Goal: Information Seeking & Learning: Learn about a topic

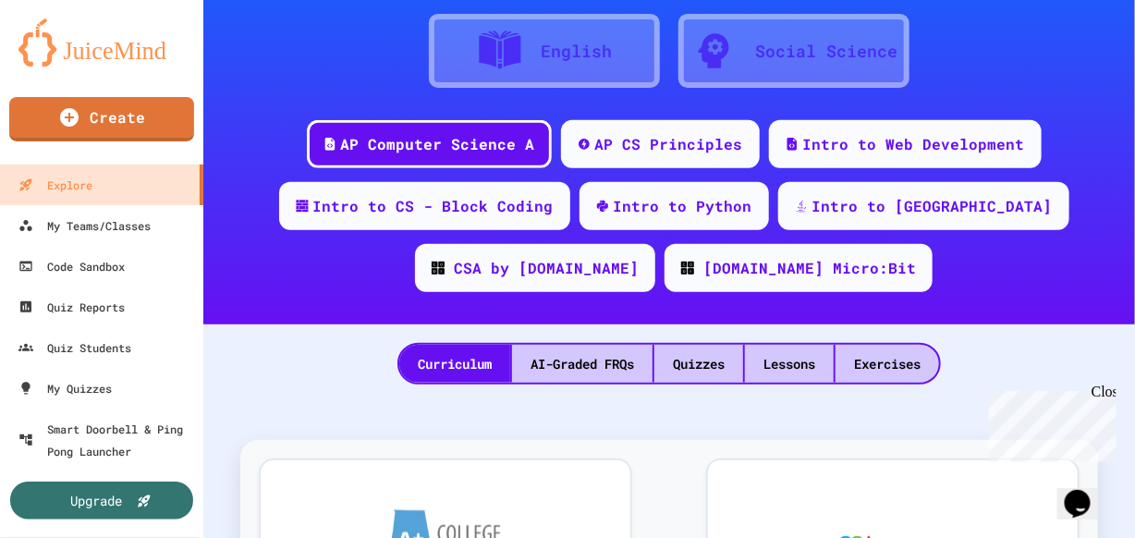
scroll to position [167, 0]
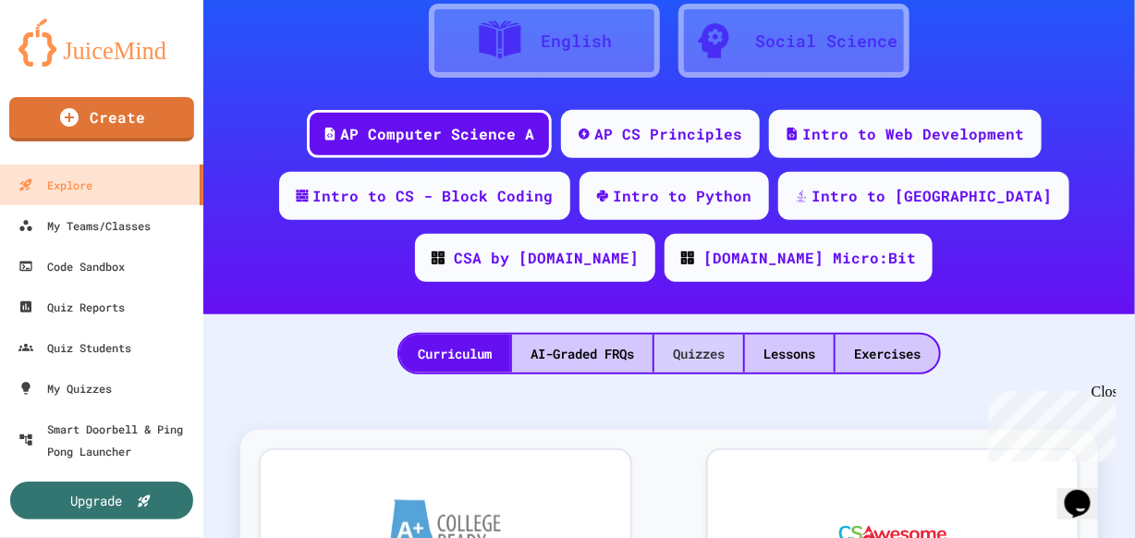
click at [686, 337] on div "Quizzes" at bounding box center [698, 354] width 89 height 38
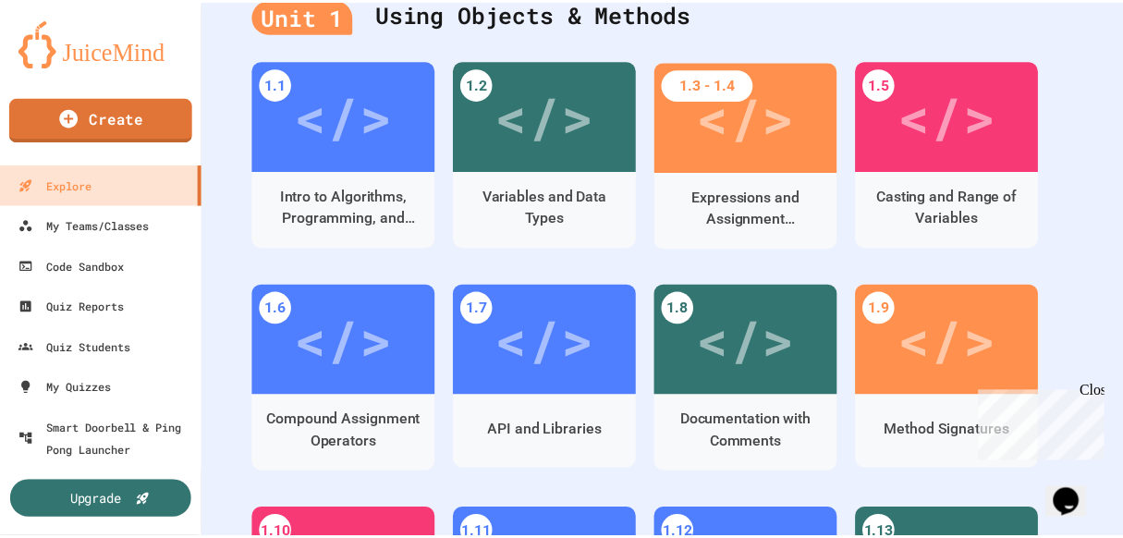
scroll to position [588, 0]
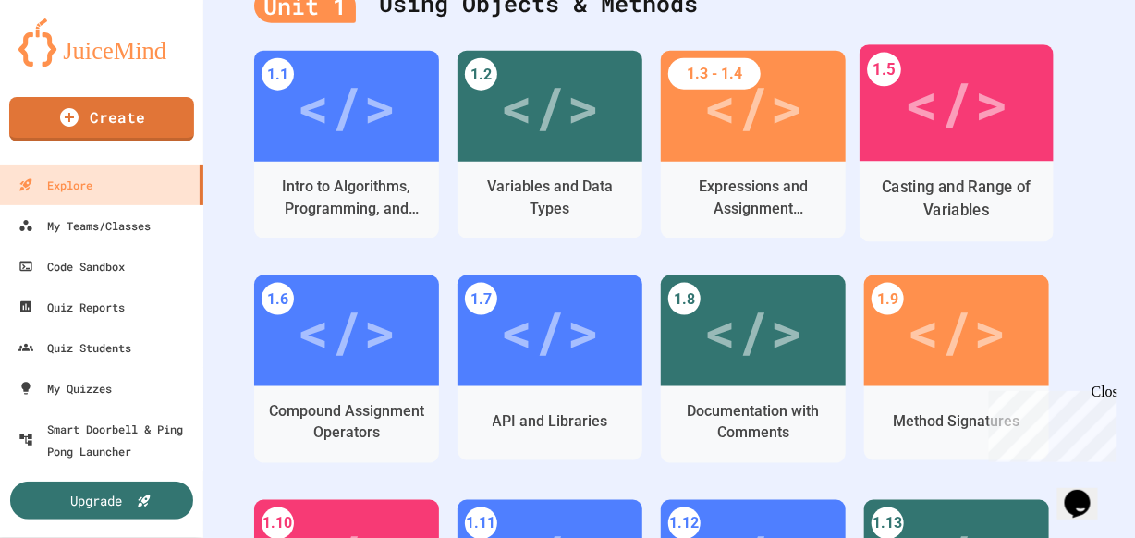
click at [977, 181] on div "Casting and Range of Variables" at bounding box center [956, 199] width 165 height 46
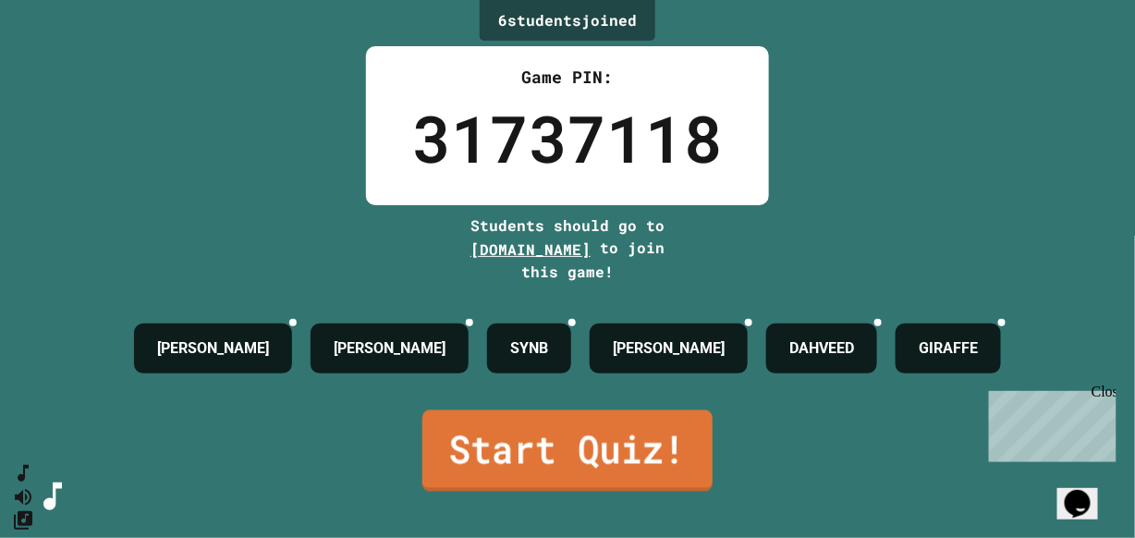
click at [551, 478] on link "Start Quiz!" at bounding box center [567, 450] width 290 height 81
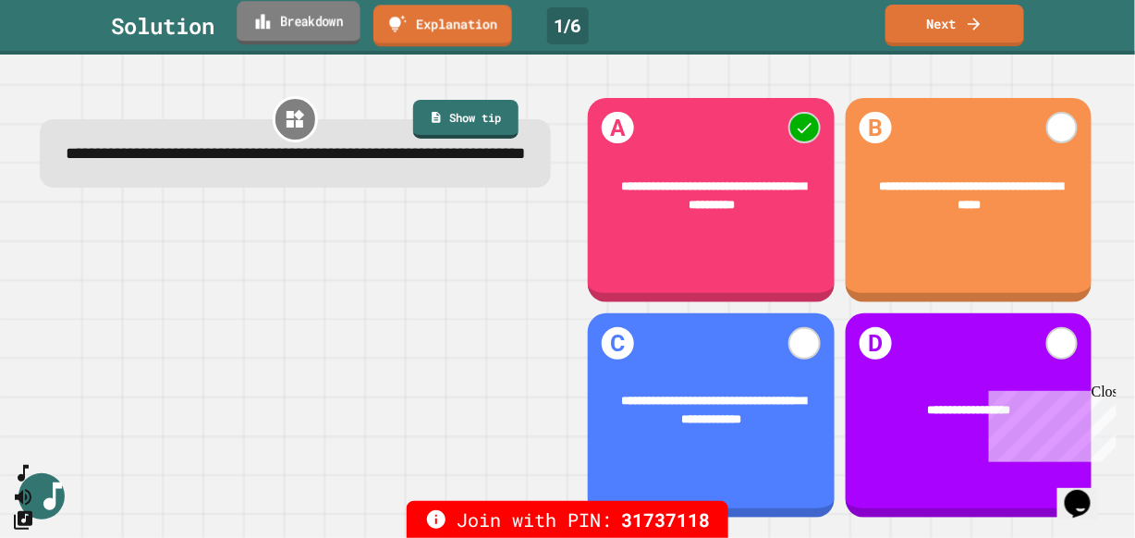
click at [300, 21] on link "Breakdown" at bounding box center [298, 22] width 123 height 43
click at [951, 26] on link "Next" at bounding box center [954, 23] width 137 height 43
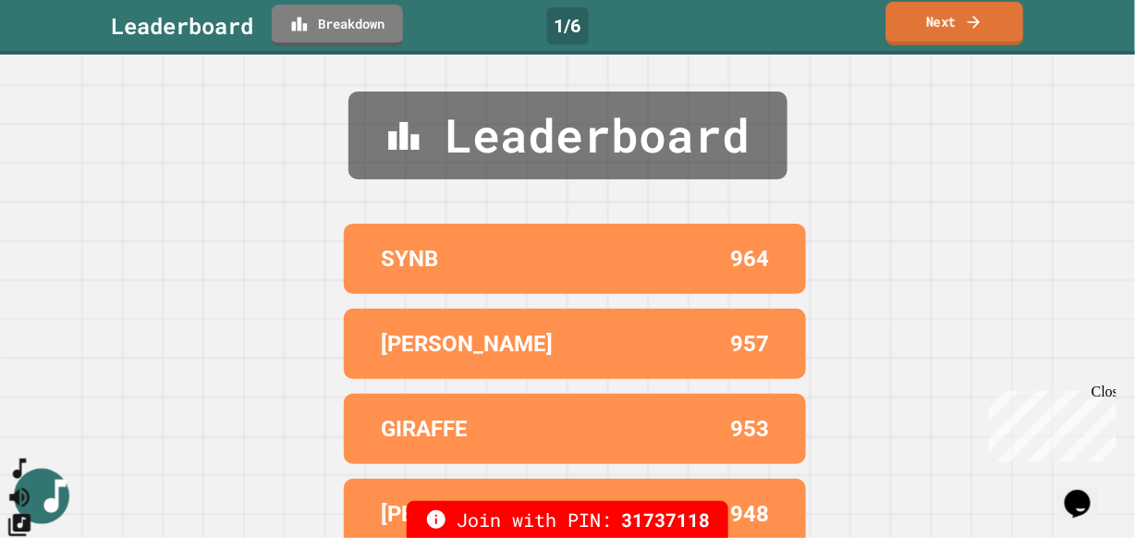
click at [26, 480] on icon "SpeedDial basic example" at bounding box center [19, 469] width 13 height 20
click at [954, 12] on link "Next" at bounding box center [954, 23] width 137 height 43
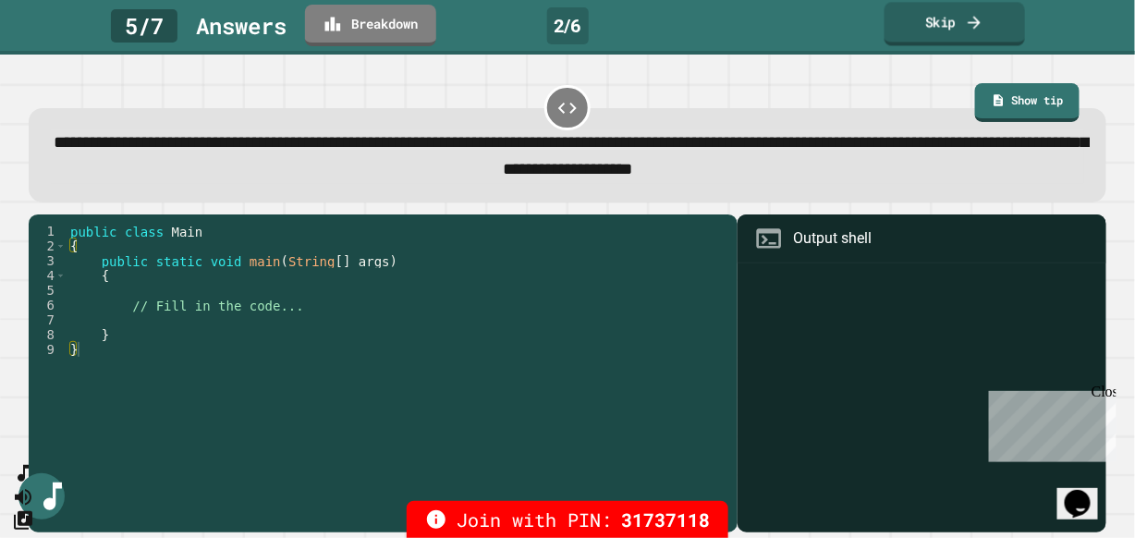
drag, startPoint x: 911, startPoint y: 14, endPoint x: 885, endPoint y: 30, distance: 30.3
click at [912, 15] on link "Skip" at bounding box center [954, 23] width 140 height 43
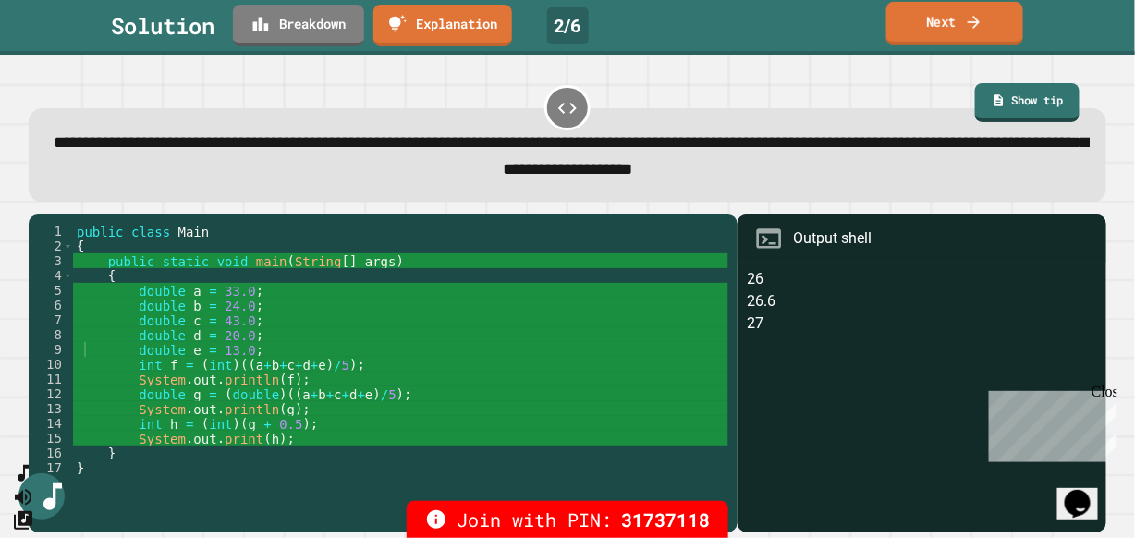
click at [972, 23] on icon at bounding box center [974, 21] width 18 height 19
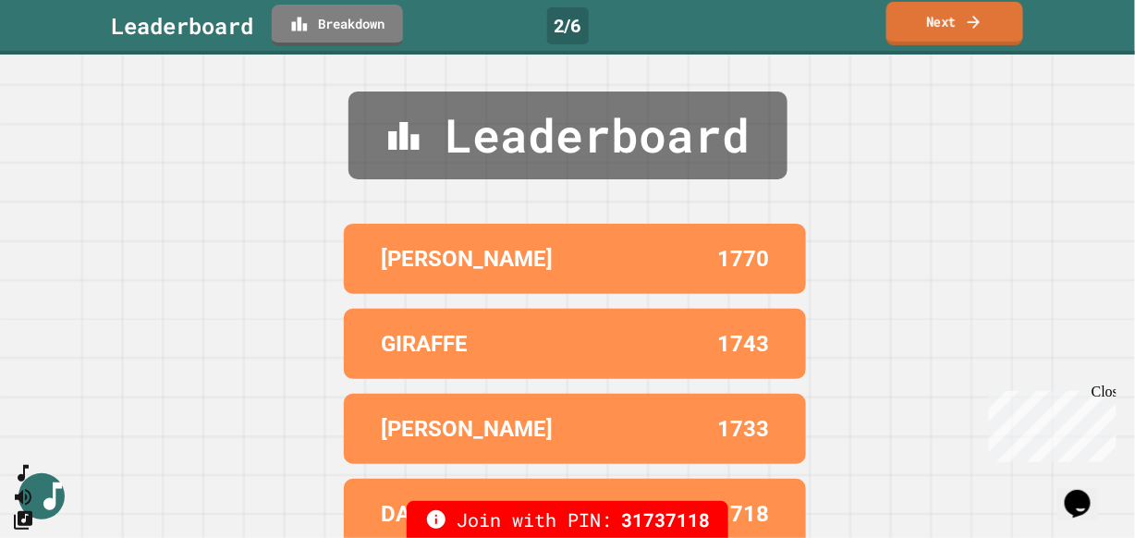
click at [962, 29] on link "Next" at bounding box center [954, 23] width 137 height 43
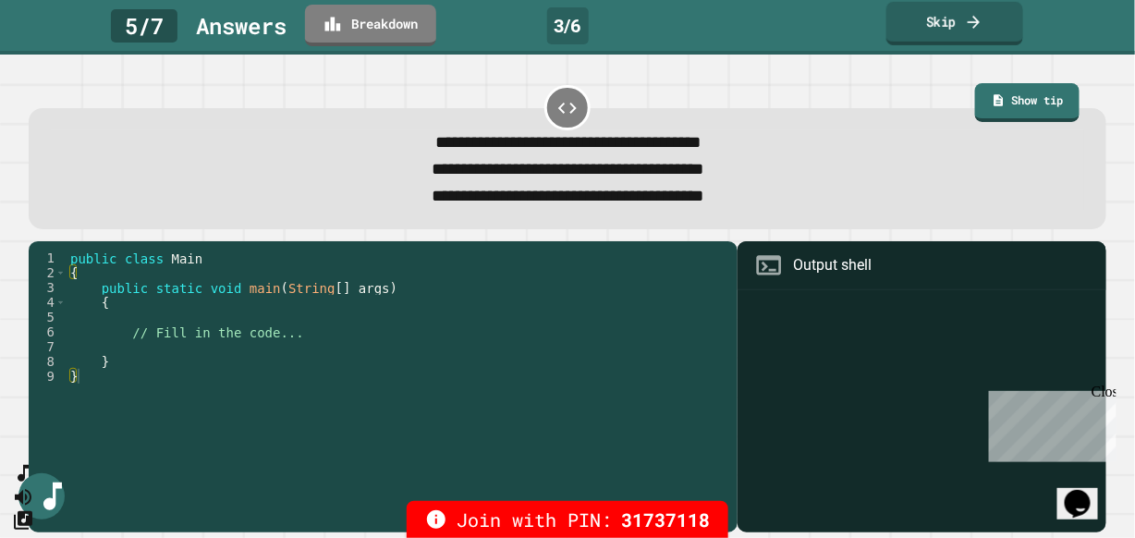
click at [981, 33] on link "Skip" at bounding box center [954, 23] width 137 height 43
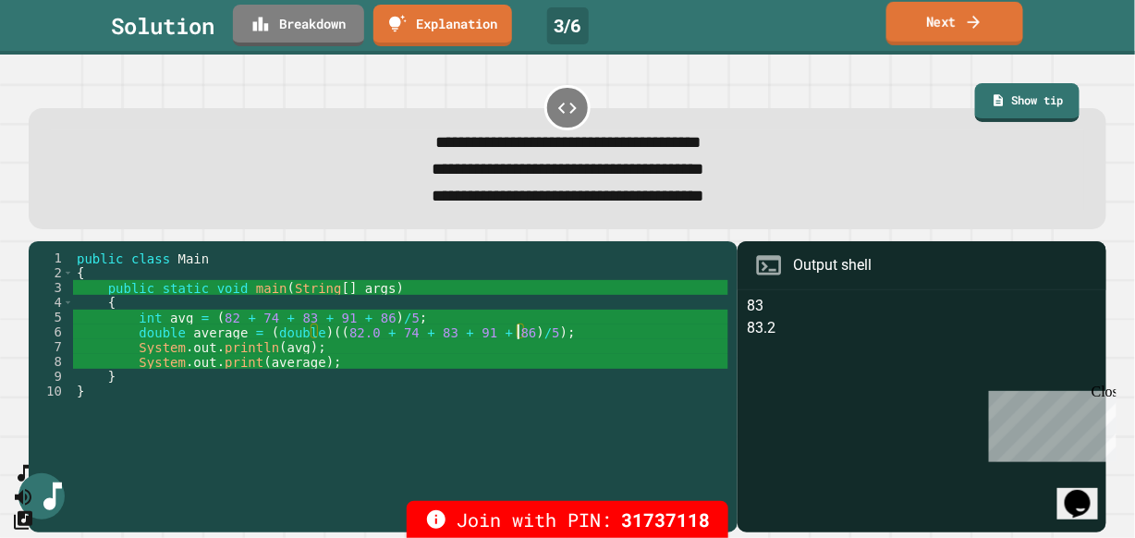
click at [518, 337] on div "public class Main { public static void main ( String [ ] args ) { int avg = ( 8…" at bounding box center [400, 375] width 655 height 251
click at [513, 345] on div "public class Main { public static void main ( String [ ] args ) { int avg = ( 8…" at bounding box center [400, 375] width 655 height 251
click at [922, 14] on link "Next" at bounding box center [954, 23] width 137 height 43
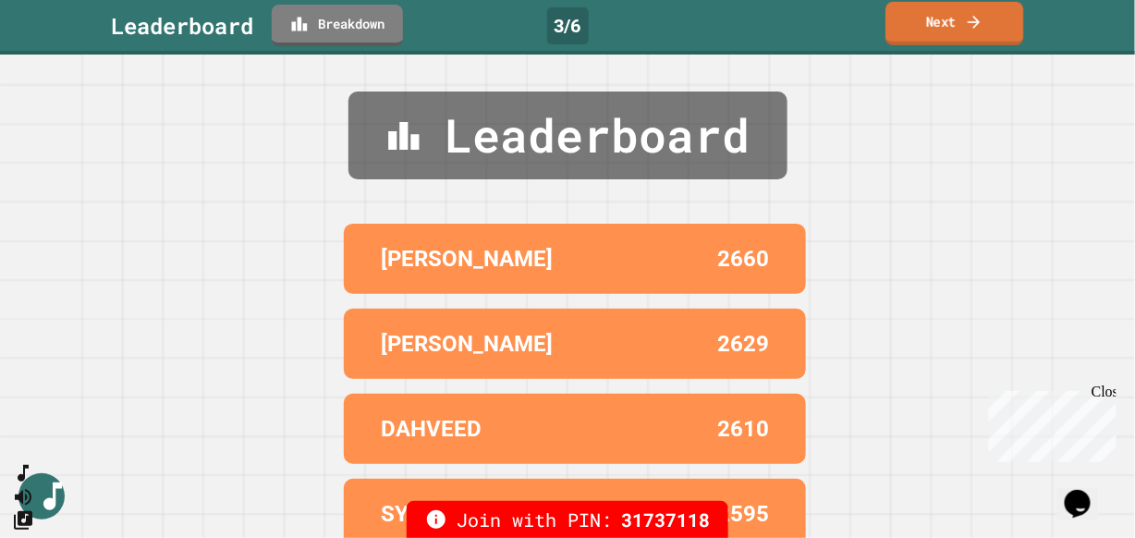
click at [916, 23] on link "Next" at bounding box center [954, 23] width 138 height 43
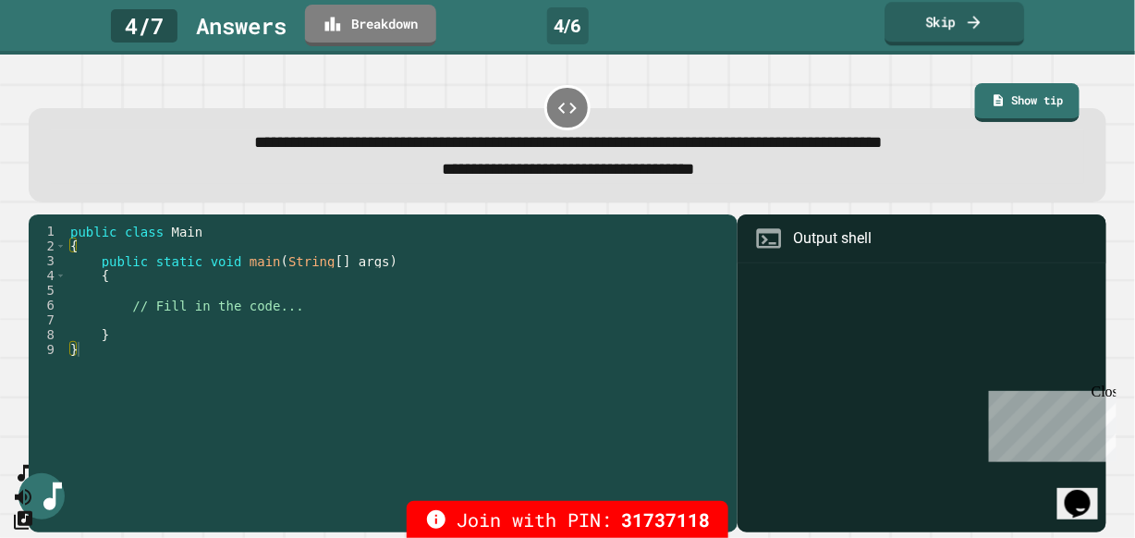
click at [915, 32] on link "Skip" at bounding box center [954, 23] width 140 height 43
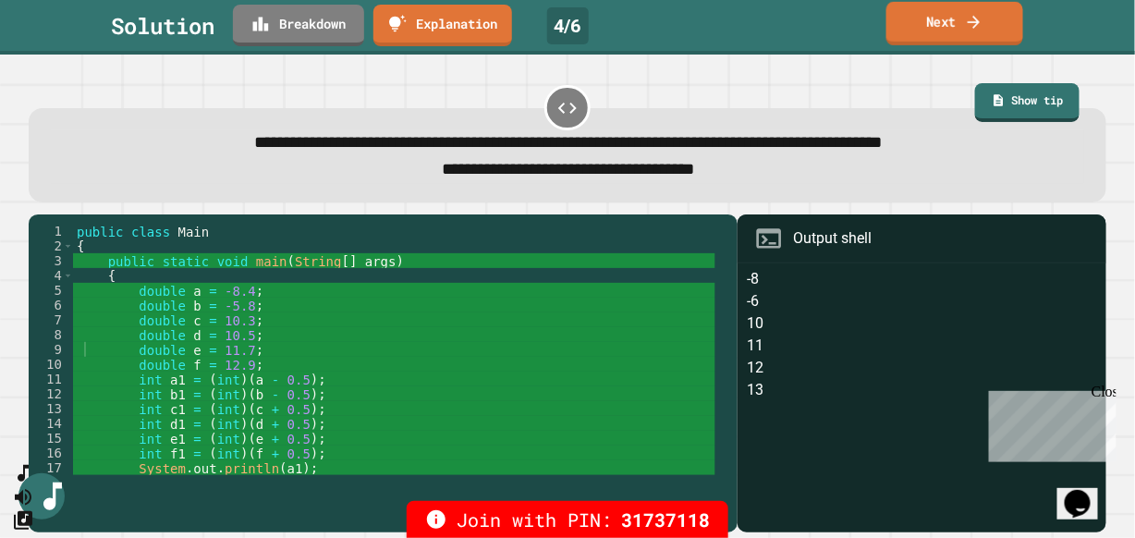
click at [915, 32] on link "Next" at bounding box center [954, 23] width 137 height 43
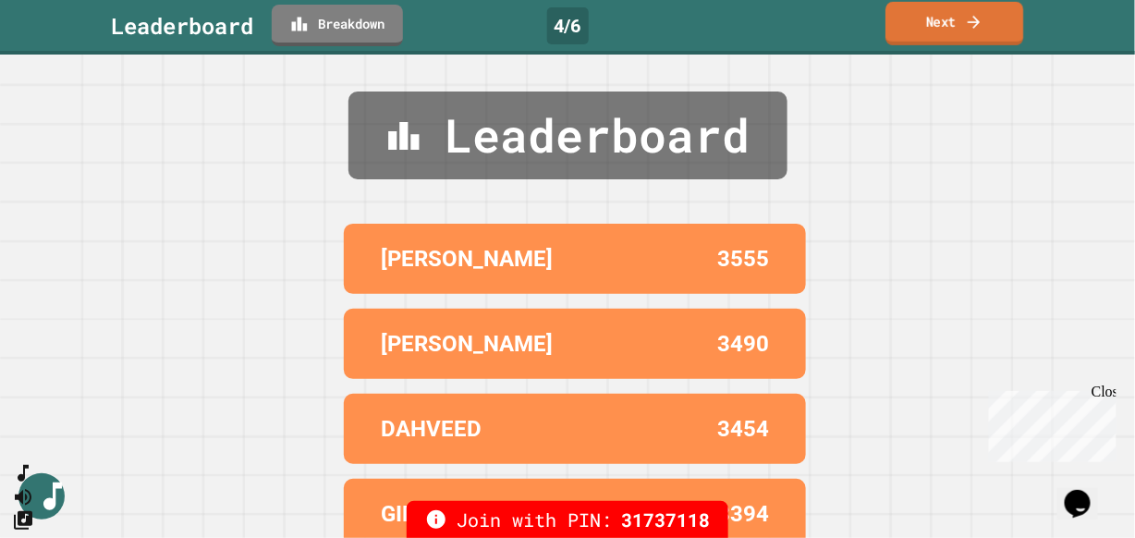
click at [920, 39] on link "Next" at bounding box center [954, 23] width 138 height 43
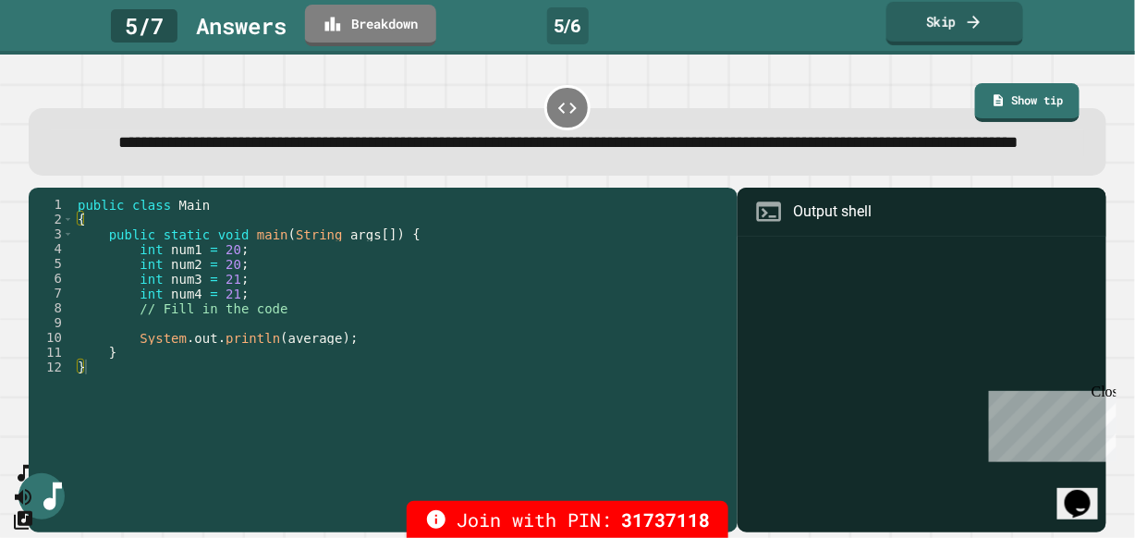
click at [945, 18] on link "Skip" at bounding box center [954, 23] width 137 height 43
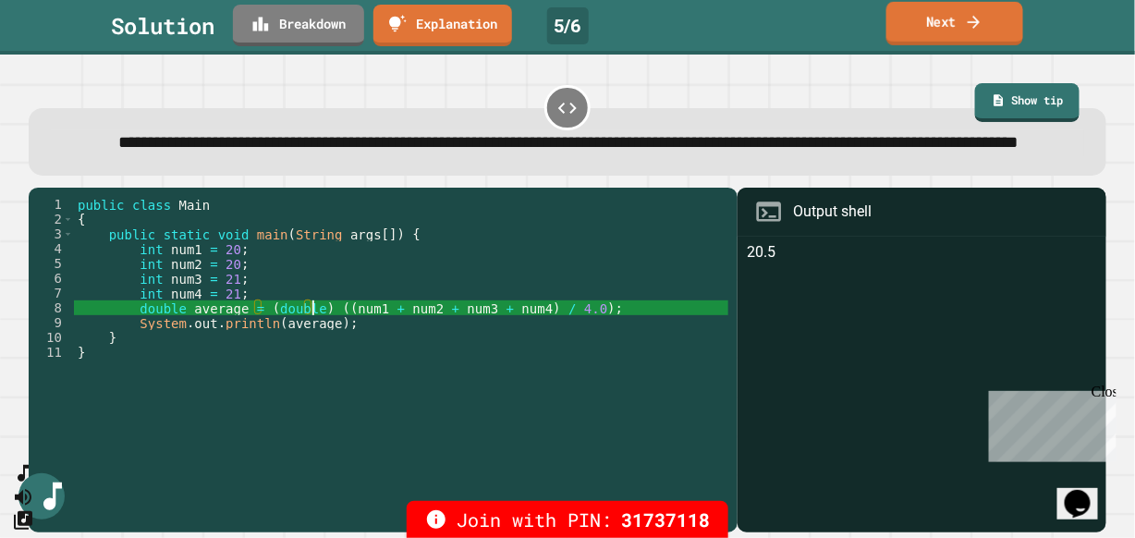
click at [314, 336] on div "public class Main { public static void main ( String args [ ]) { int num1 = 20 …" at bounding box center [401, 337] width 655 height 281
click at [960, 24] on link "Next" at bounding box center [954, 23] width 139 height 43
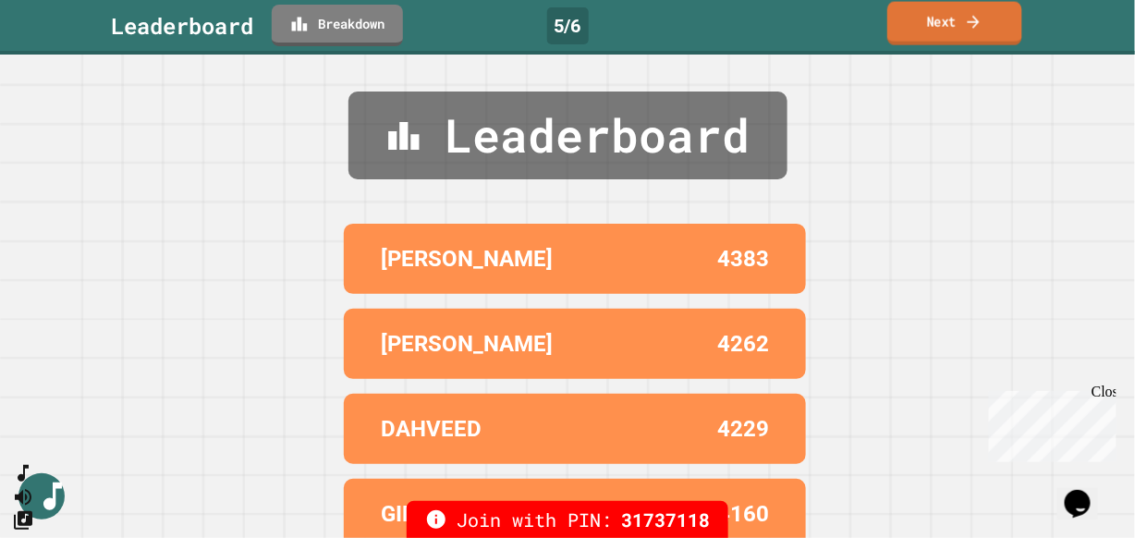
click at [944, 25] on link "Next" at bounding box center [954, 23] width 135 height 43
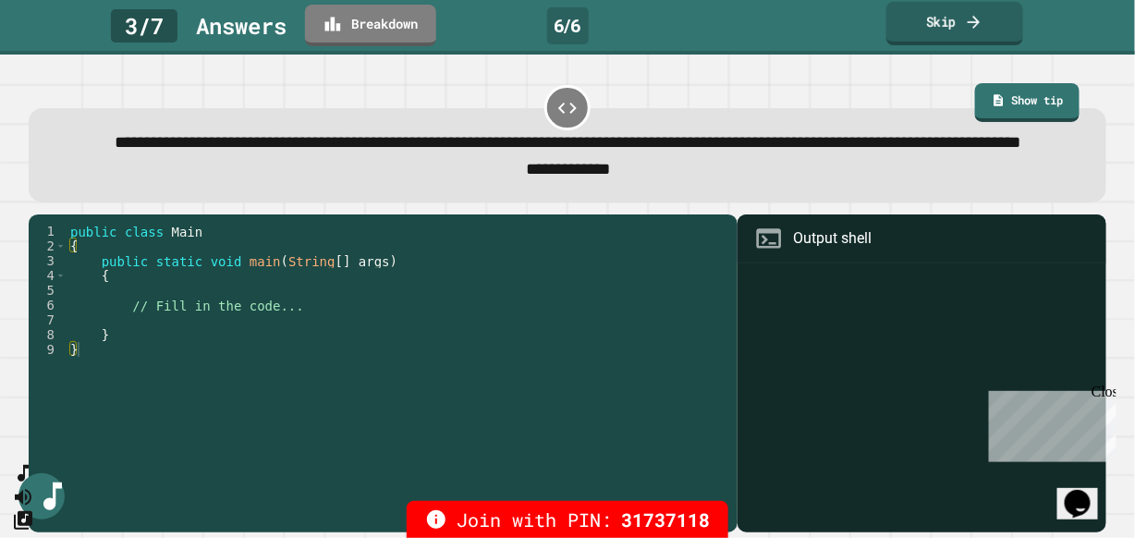
click at [989, 43] on link "Skip" at bounding box center [954, 23] width 137 height 43
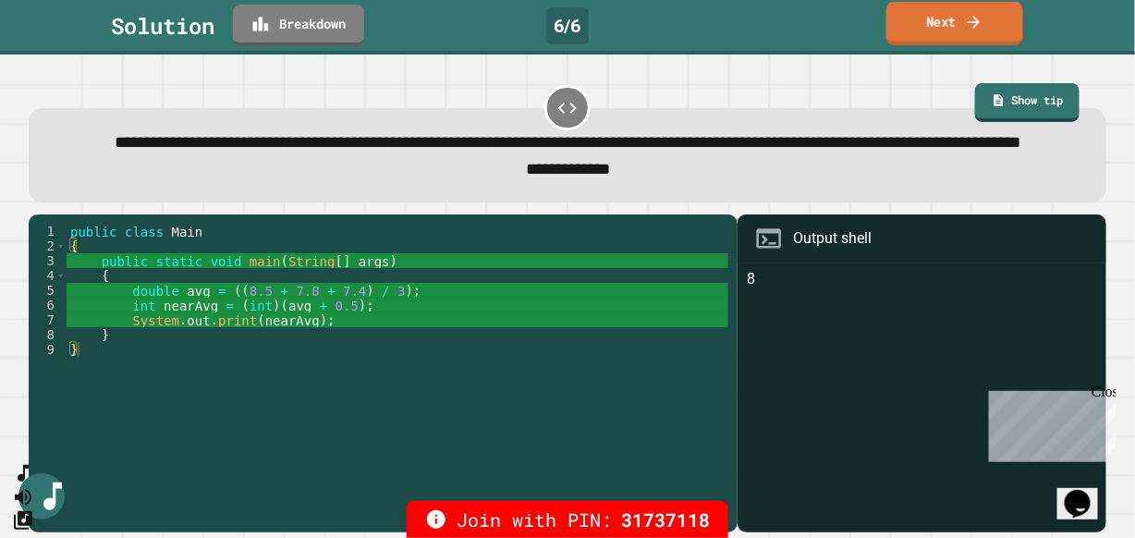
click at [946, 32] on link "Next" at bounding box center [954, 23] width 137 height 43
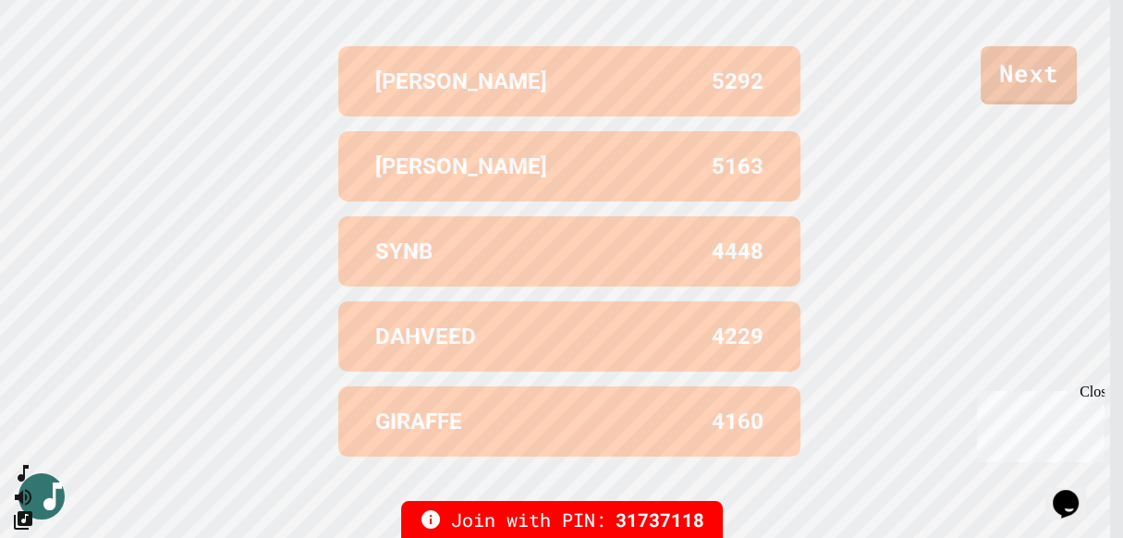
scroll to position [768, 0]
